Goal: Task Accomplishment & Management: Use online tool/utility

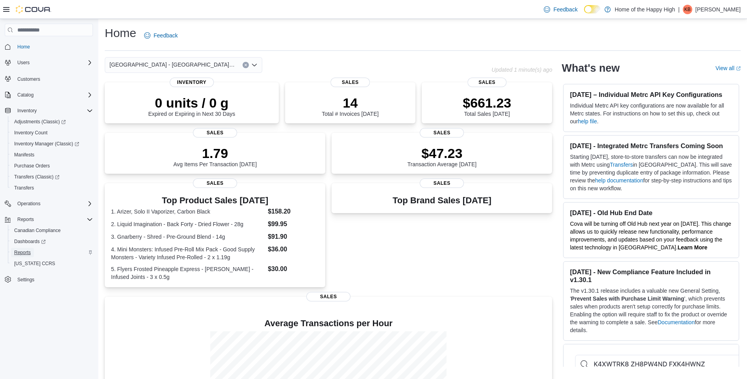
click at [28, 252] on span "Reports" at bounding box center [22, 252] width 17 height 6
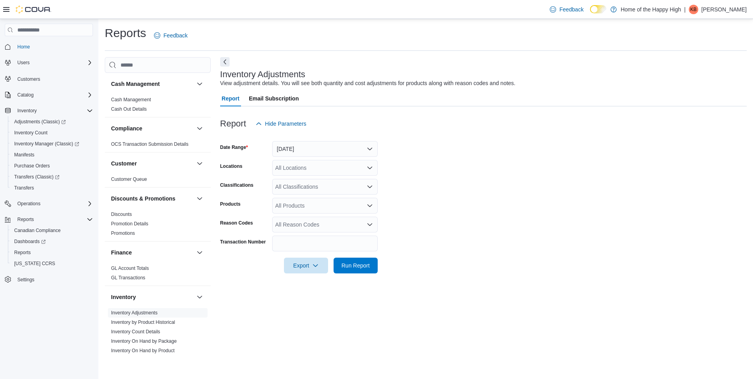
click at [302, 157] on form "Date Range Yesterday Locations All Locations Classifications All Classification…" at bounding box center [483, 203] width 526 height 142
click at [303, 153] on button "Yesterday" at bounding box center [325, 149] width 106 height 16
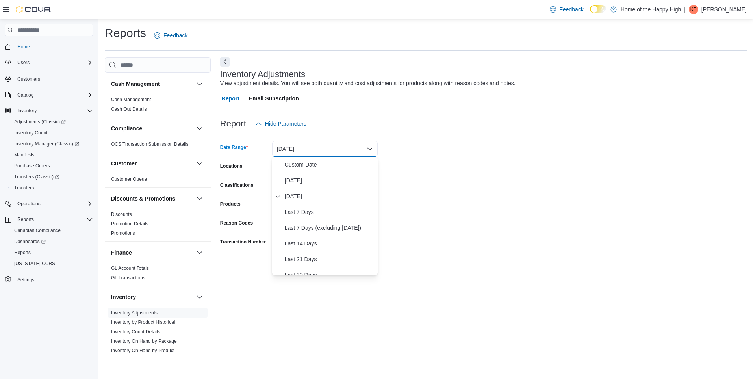
click at [303, 153] on button "Yesterday" at bounding box center [325, 149] width 106 height 16
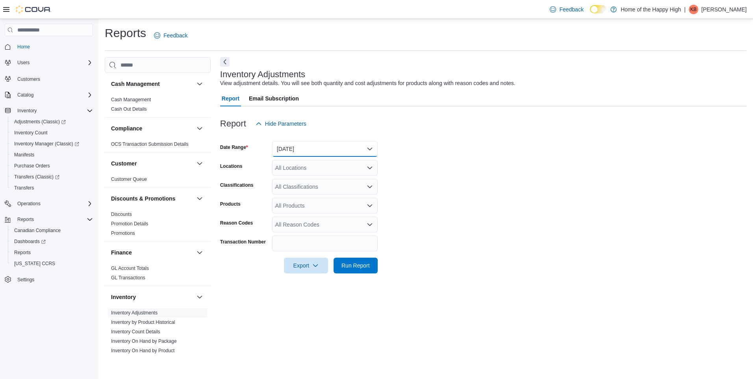
click at [303, 153] on button "Yesterday" at bounding box center [325, 149] width 106 height 16
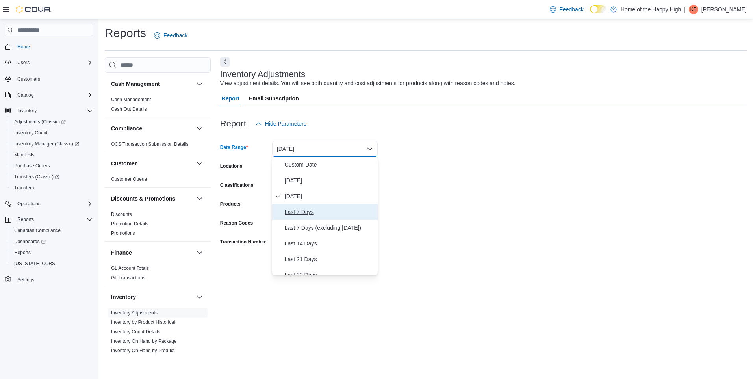
click at [304, 209] on span "Last 7 Days" at bounding box center [330, 211] width 90 height 9
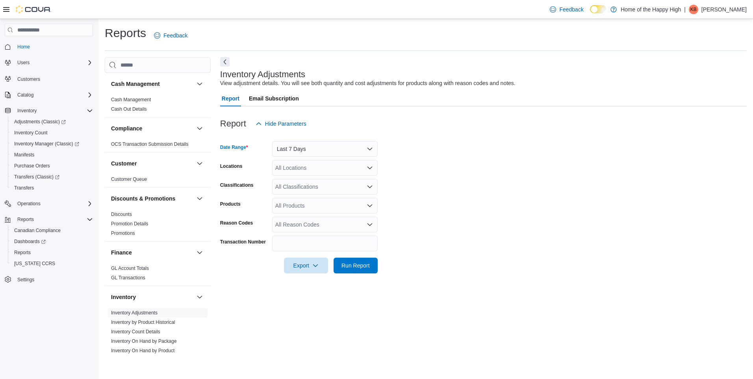
click at [298, 166] on div "All Locations" at bounding box center [325, 168] width 106 height 16
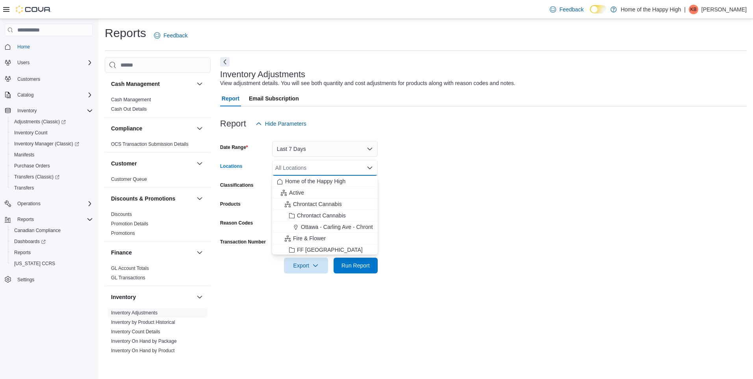
type input "*"
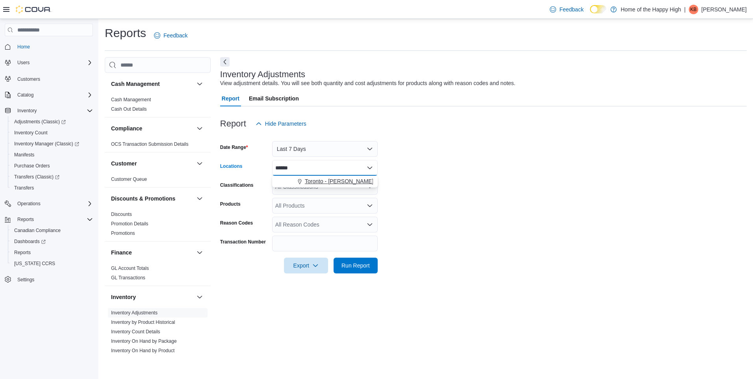
type input "******"
click at [301, 178] on span "Choose from the following options" at bounding box center [300, 181] width 8 height 8
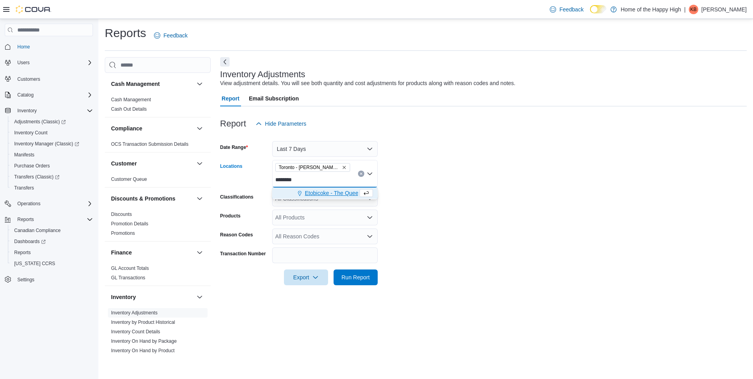
type input "********"
click at [306, 190] on span "Etobicoke - The Queensway - Fire & Flower" at bounding box center [358, 193] width 107 height 8
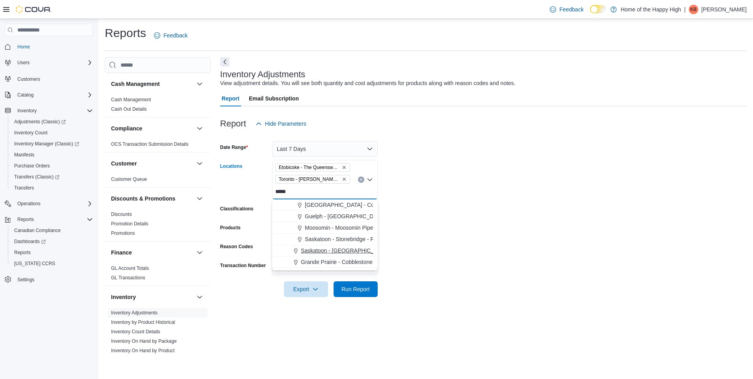
type input "*****"
click at [319, 252] on span "Saskatoon - Stonebridge - Prairie Records" at bounding box center [366, 250] width 131 height 8
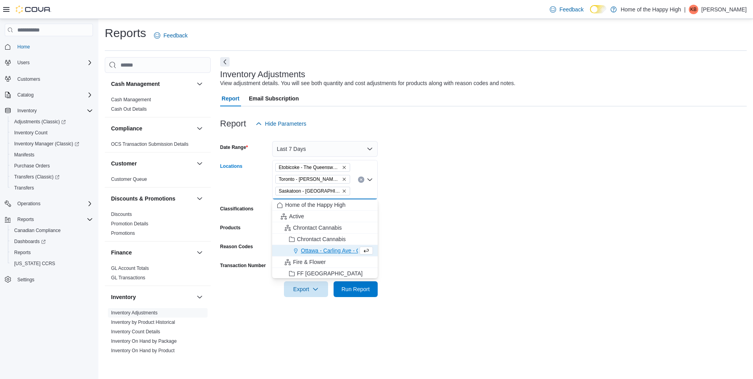
click at [402, 232] on form "Date Range Last 7 Days Locations Etobicoke - The Queensway - Fire & Flower Toro…" at bounding box center [483, 214] width 526 height 165
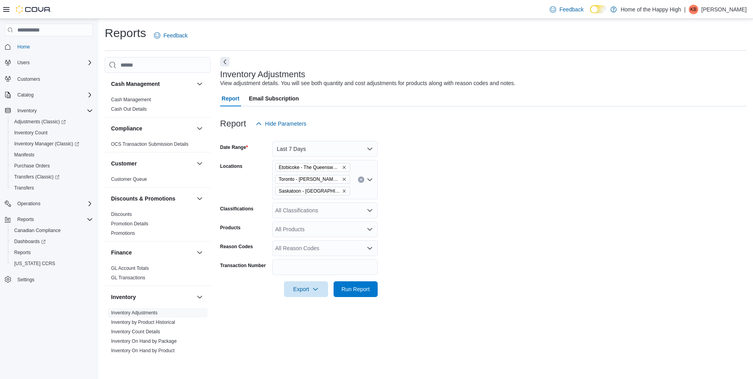
click at [332, 205] on div "All Classifications" at bounding box center [325, 210] width 106 height 16
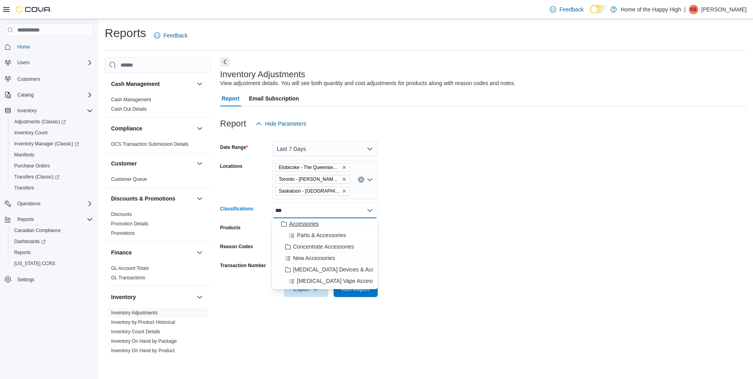
type input "***"
click at [336, 222] on div "Accessories" at bounding box center [325, 224] width 96 height 8
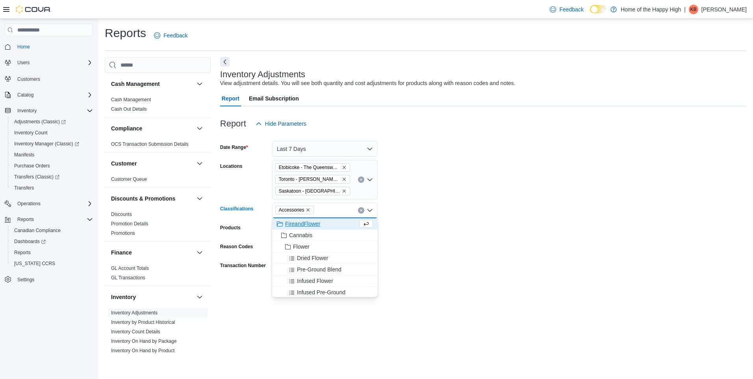
click at [403, 224] on form "Date Range Last 7 Days Locations Etobicoke - The Queensway - Fire & Flower Toro…" at bounding box center [483, 214] width 526 height 165
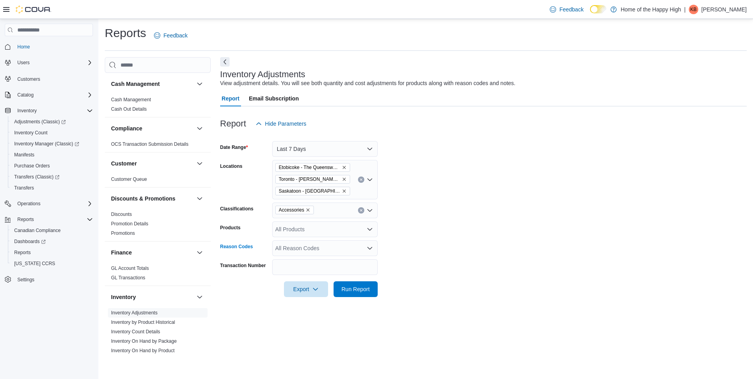
click at [345, 248] on div "All Reason Codes" at bounding box center [325, 248] width 106 height 16
type input "******"
click at [350, 260] on span "Returns (Quantity)" at bounding box center [325, 262] width 96 height 8
drag, startPoint x: 399, startPoint y: 288, endPoint x: 395, endPoint y: 288, distance: 4.0
click at [398, 288] on form "Date Range Last 7 Days Locations Etobicoke - The Queensway - Fire & Flower Toro…" at bounding box center [483, 214] width 526 height 165
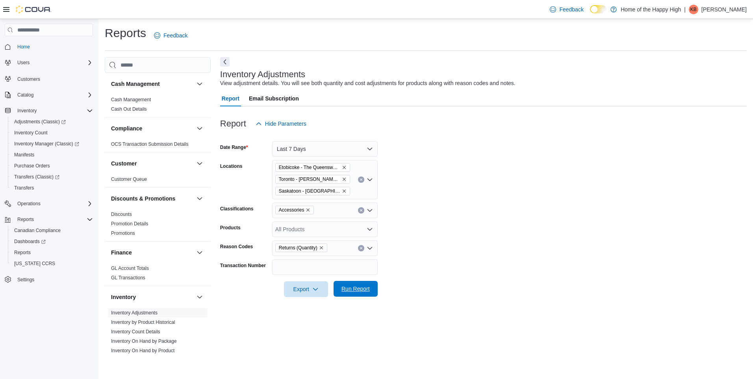
click at [355, 293] on span "Run Report" at bounding box center [355, 289] width 35 height 16
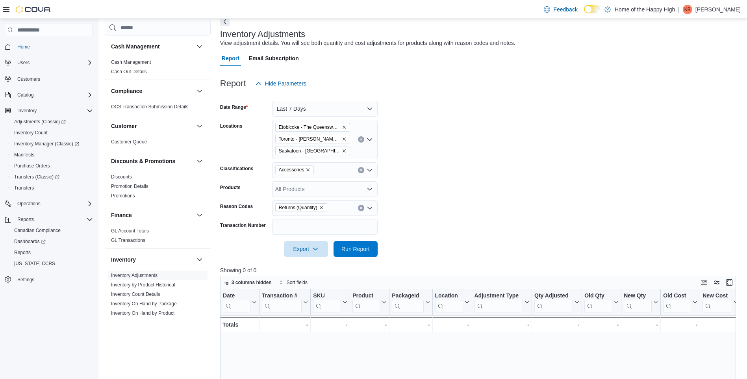
scroll to position [39, 0]
click at [340, 111] on button "Last 7 Days" at bounding box center [325, 110] width 106 height 16
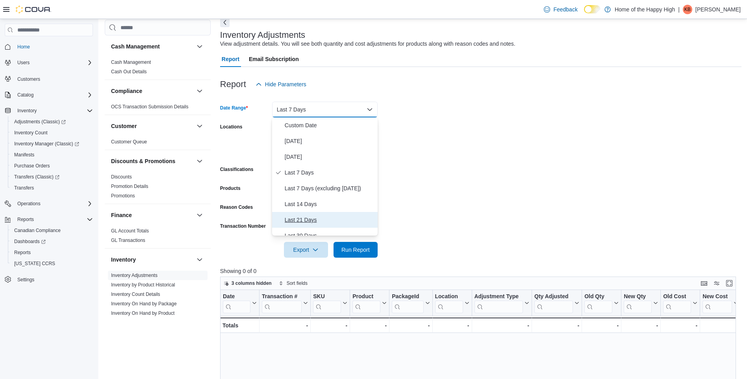
click at [334, 217] on span "Last 21 Days" at bounding box center [330, 219] width 90 height 9
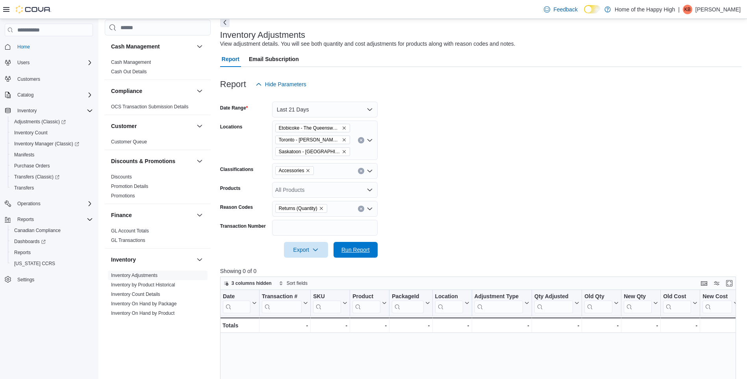
drag, startPoint x: 351, startPoint y: 246, endPoint x: 391, endPoint y: 243, distance: 39.4
click at [352, 246] on span "Run Report" at bounding box center [355, 250] width 35 height 16
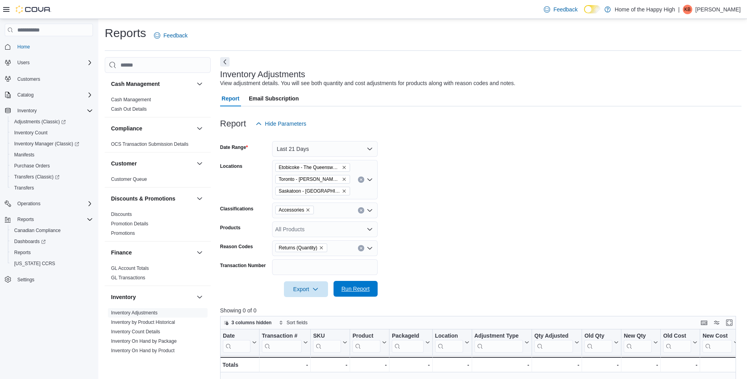
click at [354, 289] on span "Run Report" at bounding box center [355, 289] width 28 height 8
click at [323, 247] on icon "Remove Returns (Quantity) from selection in this group" at bounding box center [321, 247] width 5 height 5
drag, startPoint x: 403, startPoint y: 289, endPoint x: 365, endPoint y: 295, distance: 38.5
click at [401, 291] on form "Date Range Last 21 Days Locations Etobicoke - The Queensway - Fire & Flower Tor…" at bounding box center [480, 214] width 521 height 165
click at [358, 293] on span "Run Report" at bounding box center [355, 289] width 35 height 16
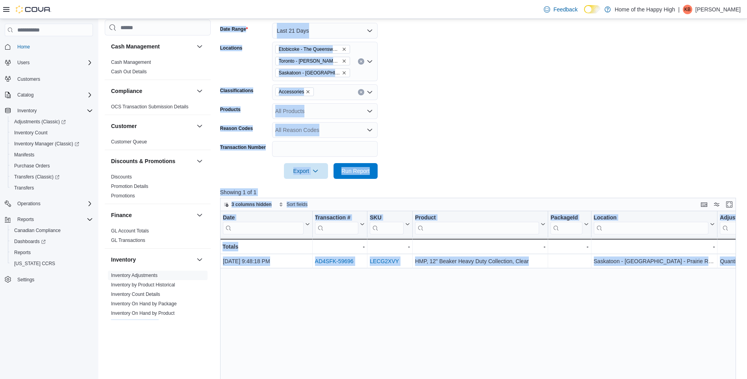
drag, startPoint x: 354, startPoint y: 294, endPoint x: 205, endPoint y: 308, distance: 149.2
click at [205, 308] on div "Cash Management Cash Management Cash Out Details Compliance OCS Transaction Sub…" at bounding box center [423, 220] width 637 height 562
drag, startPoint x: 205, startPoint y: 308, endPoint x: 334, endPoint y: 324, distance: 129.3
click at [334, 324] on div "Date Click to view column header actions Transaction # Click to view column hea…" at bounding box center [480, 356] width 521 height 290
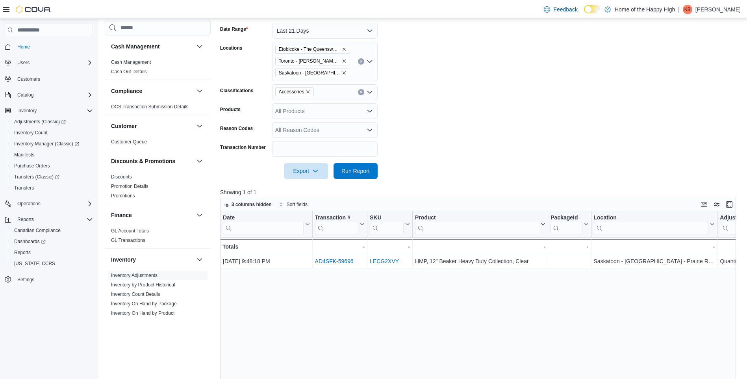
click at [458, 175] on form "Date Range Last 21 Days Locations Etobicoke - The Queensway - Fire & Flower Tor…" at bounding box center [480, 95] width 521 height 165
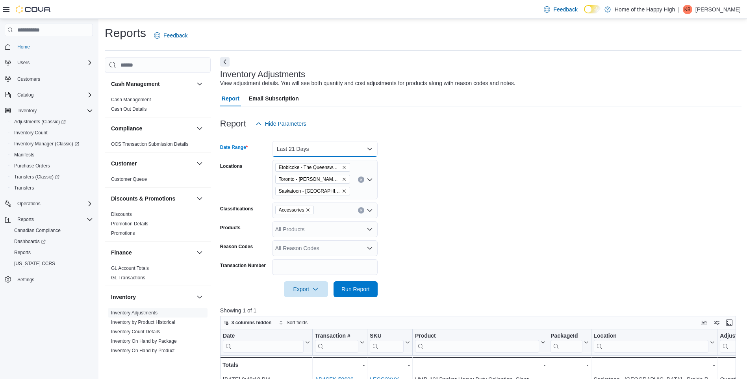
click at [343, 145] on button "Last 21 Days" at bounding box center [325, 149] width 106 height 16
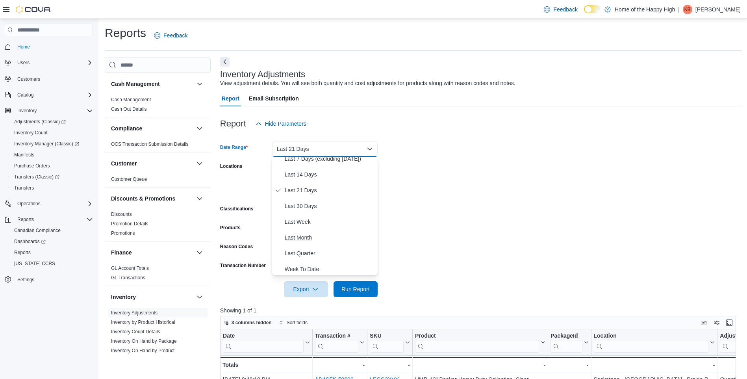
scroll to position [79, 0]
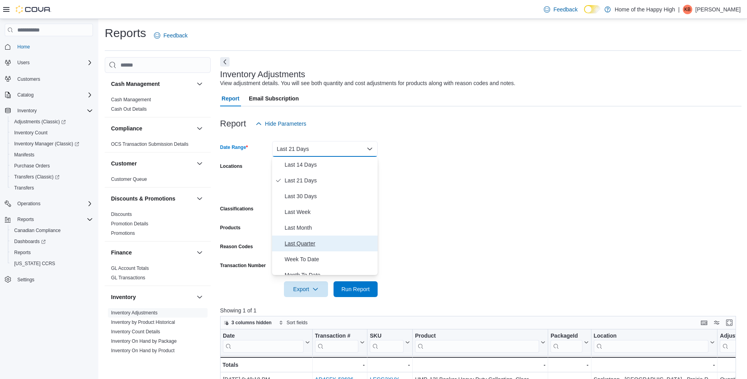
click at [320, 243] on span "Last Quarter" at bounding box center [330, 243] width 90 height 9
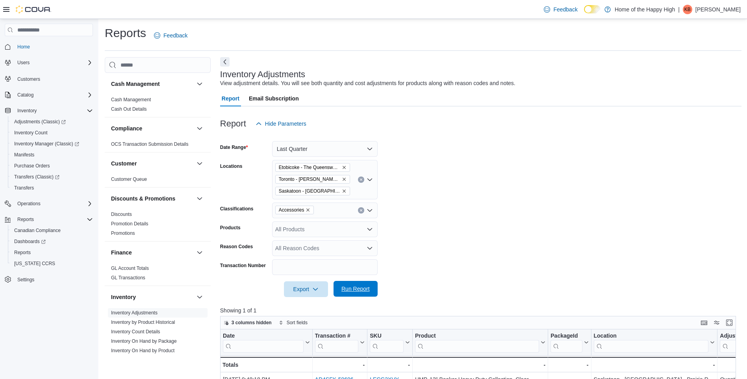
click at [357, 290] on span "Run Report" at bounding box center [355, 289] width 28 height 8
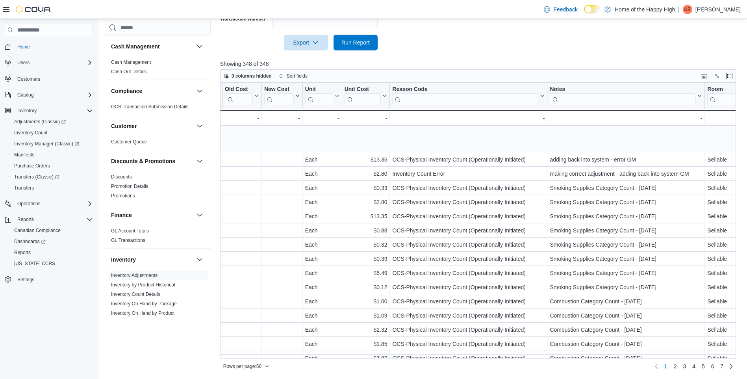
scroll to position [276, 712]
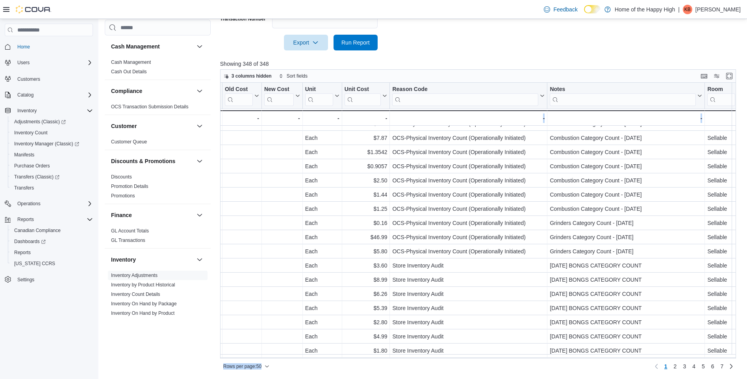
drag, startPoint x: 528, startPoint y: 359, endPoint x: 517, endPoint y: 353, distance: 12.0
click at [516, 354] on div "3 columns hidden Sort fields Date Click to view column header actions Transacti…" at bounding box center [478, 220] width 516 height 303
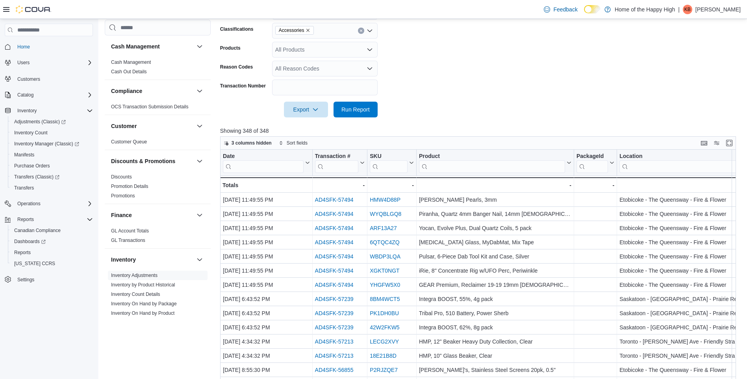
scroll to position [0, 0]
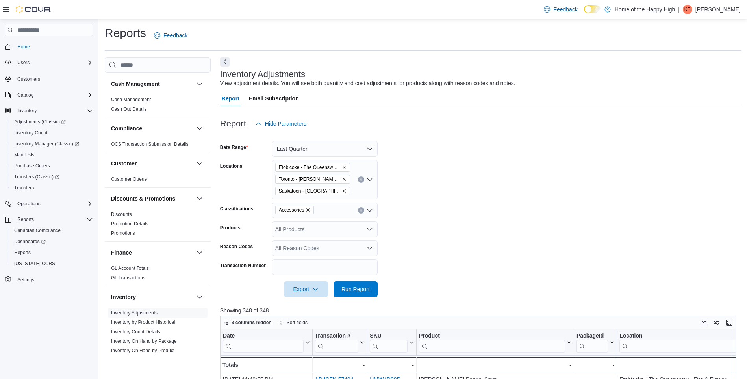
click at [333, 158] on form "Date Range Last Quarter Locations Etobicoke - The Queensway - Fire & Flower Tor…" at bounding box center [480, 214] width 521 height 165
click at [334, 154] on button "Last Quarter" at bounding box center [325, 149] width 106 height 16
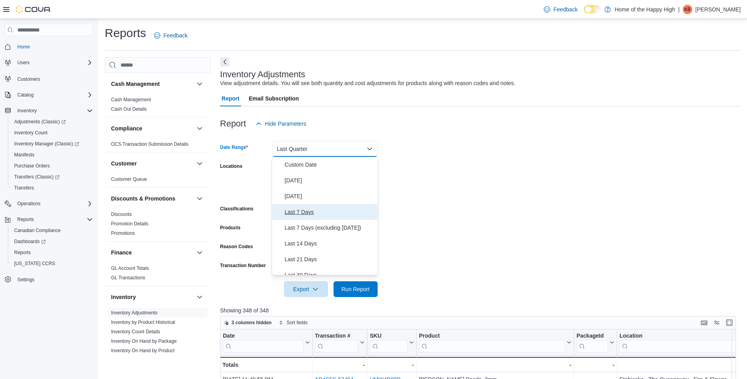
click at [315, 204] on button "Last 7 Days" at bounding box center [325, 212] width 106 height 16
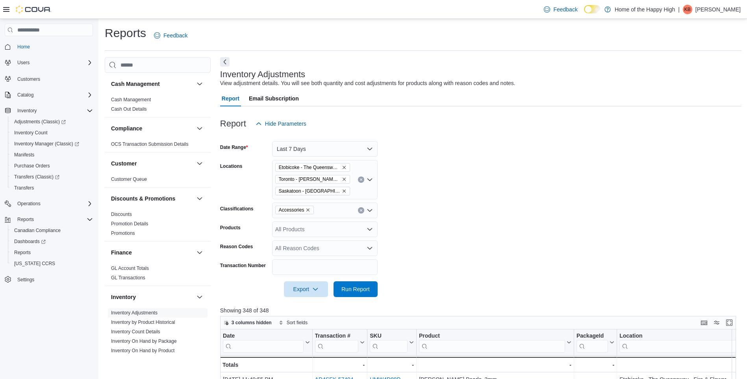
click at [409, 181] on form "Date Range Last 7 Days Locations Etobicoke - The Queensway - Fire & Flower Toro…" at bounding box center [480, 214] width 521 height 165
click at [343, 167] on icon "Remove Etobicoke - The Queensway - Fire & Flower from selection in this group" at bounding box center [344, 167] width 5 height 5
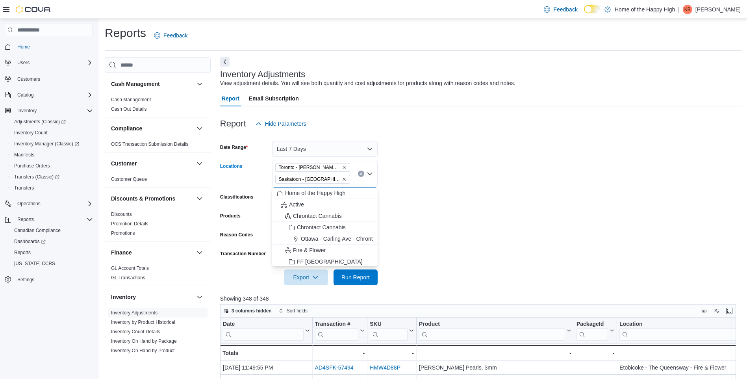
click at [344, 168] on icon "Remove Toronto - Danforth Ave - Friendly Stranger from selection in this group" at bounding box center [344, 167] width 5 height 5
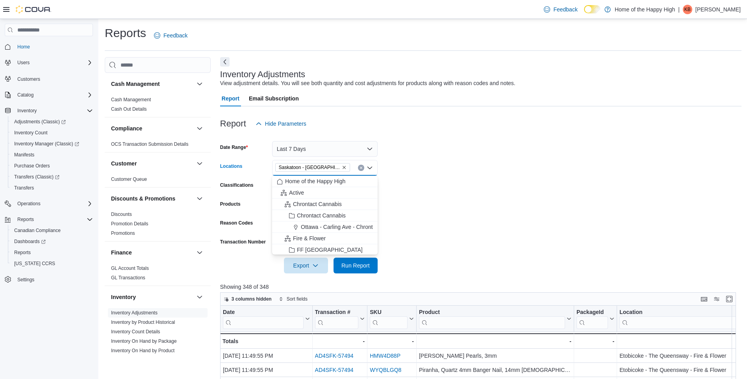
click at [344, 168] on icon "Remove Saskatoon - Stonebridge - Prairie Records from selection in this group" at bounding box center [344, 167] width 5 height 5
click at [341, 166] on div "All Locations" at bounding box center [325, 168] width 106 height 16
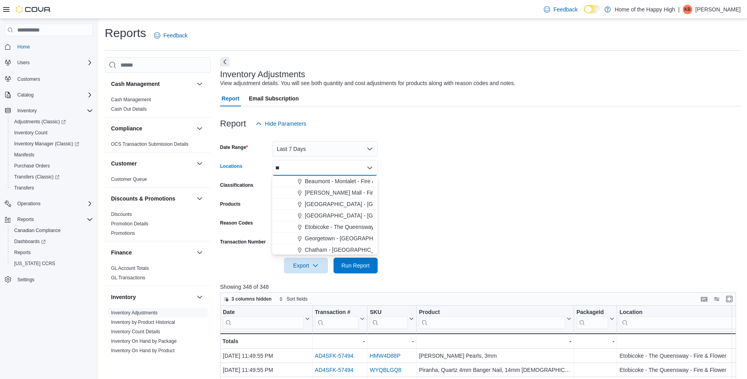
type input "*"
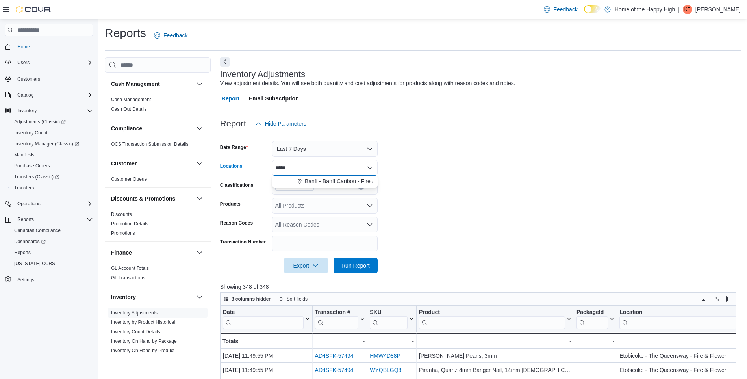
type input "*****"
click at [336, 178] on span "Banff - Banff Caribou - Fire & Flower" at bounding box center [349, 181] width 89 height 8
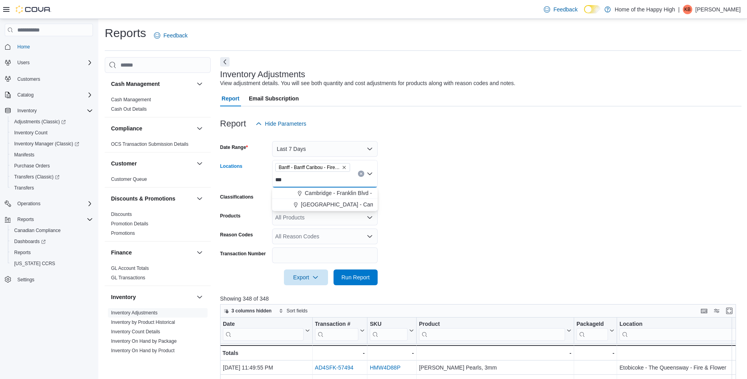
type input "***"
click at [337, 187] on div "Banff - Banff Caribou - Fire & Flower ***" at bounding box center [325, 174] width 106 height 28
click at [337, 193] on span "Cambridge - Franklin Blvd - Friendly Stranger" at bounding box center [360, 193] width 111 height 8
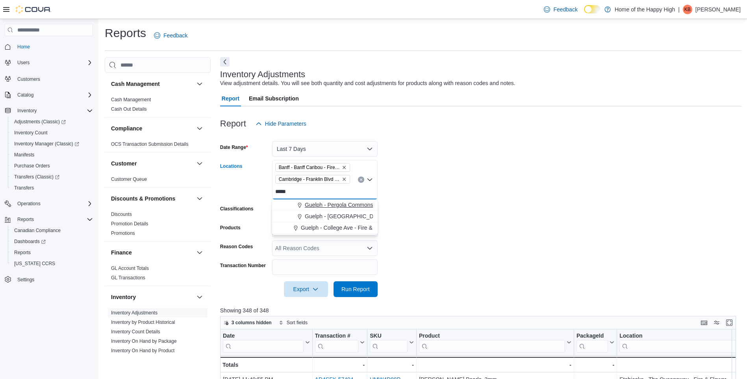
type input "*****"
click at [337, 203] on span "Guelph - Pergola Commons - Fire & Flower" at bounding box center [358, 205] width 106 height 8
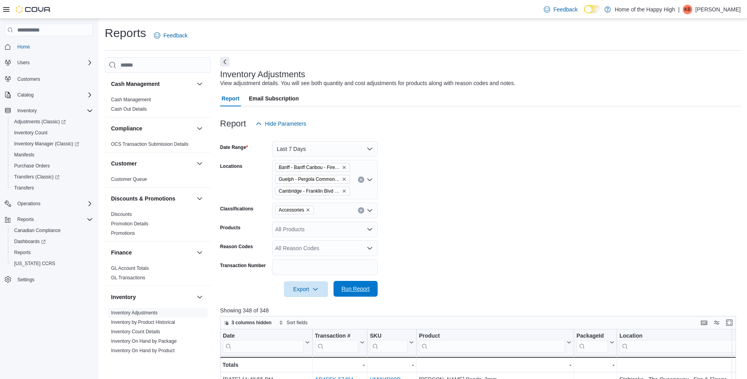
click at [368, 292] on span "Run Report" at bounding box center [355, 289] width 28 height 8
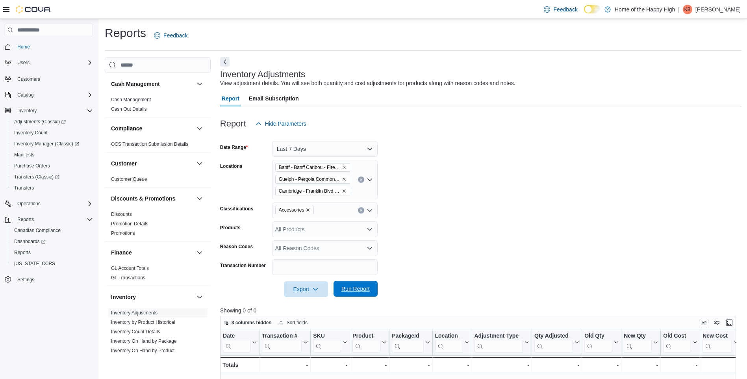
click at [351, 287] on span "Run Report" at bounding box center [355, 289] width 28 height 8
